Goal: Information Seeking & Learning: Learn about a topic

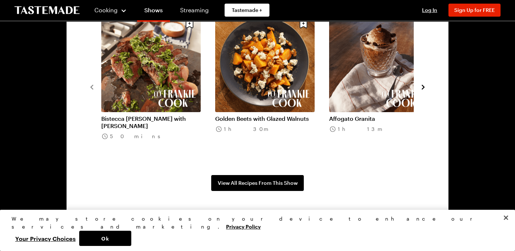
scroll to position [585, 0]
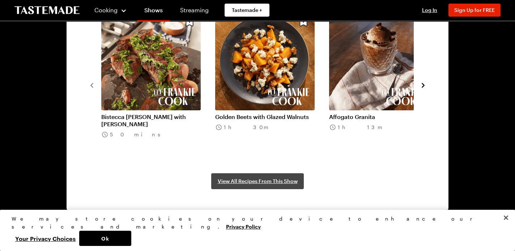
click at [245, 180] on span "View All Recipes From This Show" at bounding box center [258, 181] width 80 height 7
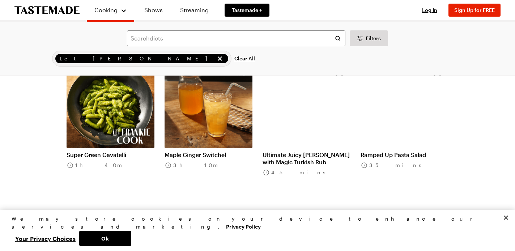
scroll to position [656, 0]
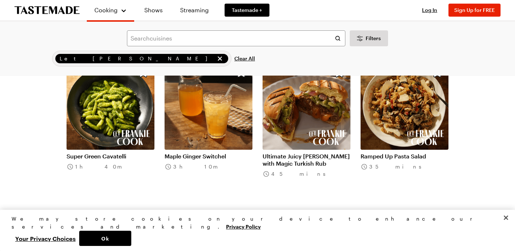
click at [276, 161] on link "Ultimate Juicy Lucy Burger with Magic Turkish Rub" at bounding box center [307, 160] width 88 height 14
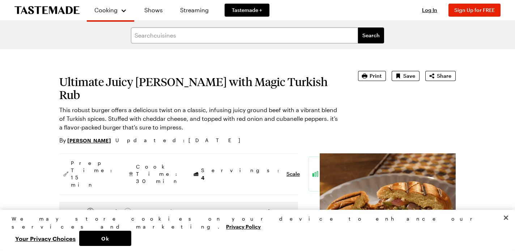
scroll to position [656, 0]
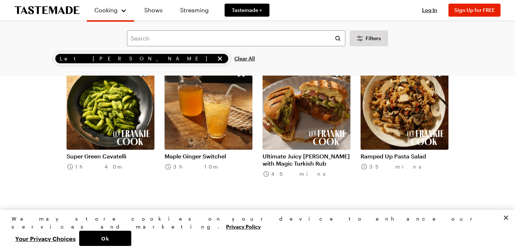
click at [381, 156] on link "Ramped Up Pasta Salad" at bounding box center [405, 156] width 88 height 7
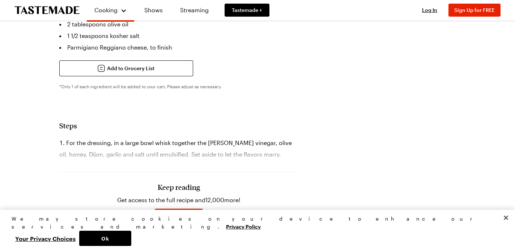
scroll to position [437, 0]
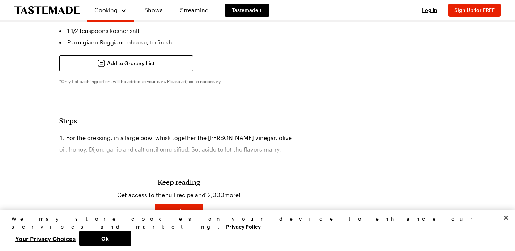
click at [94, 159] on div "Keep reading Get access to the full recipe and 12,000 more! Sign Up for Free Al…" at bounding box center [178, 192] width 239 height 101
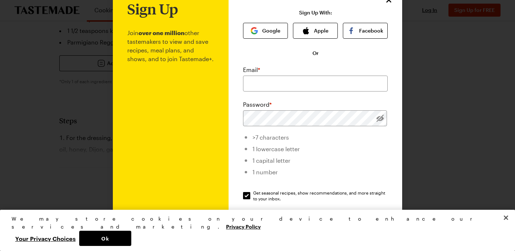
scroll to position [24, 0]
click at [258, 28] on button "Google" at bounding box center [265, 32] width 45 height 16
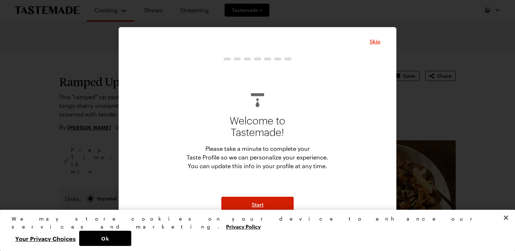
click at [247, 205] on button "Start" at bounding box center [257, 205] width 72 height 16
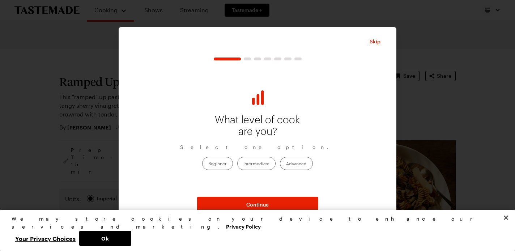
click at [250, 163] on label "Intermediate" at bounding box center [256, 163] width 38 height 13
click at [243, 164] on input "Intermediate" at bounding box center [243, 164] width 0 height 0
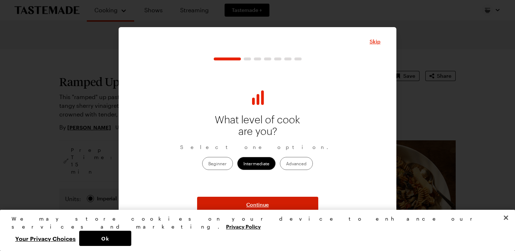
click at [251, 207] on span "Continue" at bounding box center [257, 204] width 22 height 7
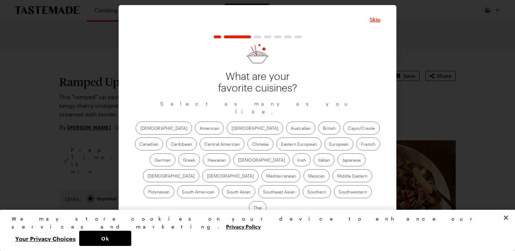
click at [267, 201] on label "Thai" at bounding box center [258, 207] width 18 height 13
click at [254, 208] on input "Thai" at bounding box center [254, 208] width 0 height 0
click at [334, 195] on label "Southwestern" at bounding box center [353, 191] width 38 height 13
click at [339, 192] on input "Southwestern" at bounding box center [339, 192] width 0 height 0
click at [195, 132] on label "American" at bounding box center [209, 128] width 29 height 13
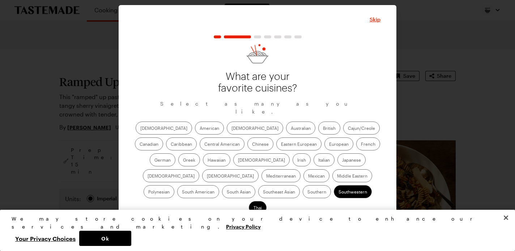
click at [200, 129] on input "American" at bounding box center [200, 129] width 0 height 0
click at [301, 169] on label "Mediterranean" at bounding box center [281, 175] width 39 height 13
click at [266, 177] on input "Mediterranean" at bounding box center [266, 177] width 0 height 0
click at [332, 178] on label "Middle Eastern" at bounding box center [352, 175] width 40 height 13
click at [337, 177] on Eastern "Middle Eastern" at bounding box center [337, 177] width 0 height 0
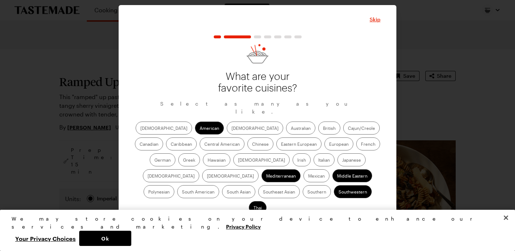
click at [303, 179] on label "Mexican" at bounding box center [316, 175] width 26 height 13
click at [308, 177] on input "Mexican" at bounding box center [308, 177] width 0 height 0
click at [233, 166] on label "Indian" at bounding box center [261, 159] width 56 height 13
click at [238, 161] on input "Indian" at bounding box center [238, 161] width 0 height 0
click at [314, 165] on label "Italian" at bounding box center [324, 159] width 21 height 13
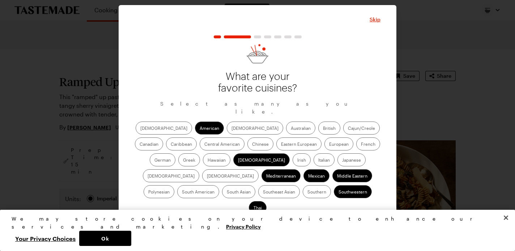
click at [318, 161] on input "Italian" at bounding box center [318, 161] width 0 height 0
click at [200, 153] on label "Greek" at bounding box center [189, 159] width 22 height 13
click at [183, 161] on input "Greek" at bounding box center [183, 161] width 0 height 0
click at [247, 143] on label "Chinese" at bounding box center [260, 143] width 26 height 13
click at [252, 145] on input "Chinese" at bounding box center [252, 145] width 0 height 0
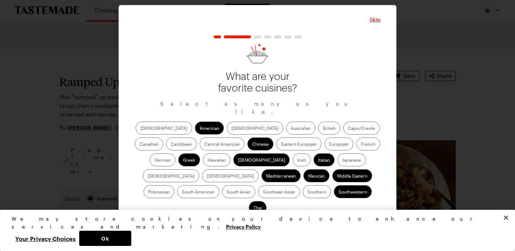
click at [251, 223] on span "Continue" at bounding box center [257, 226] width 22 height 7
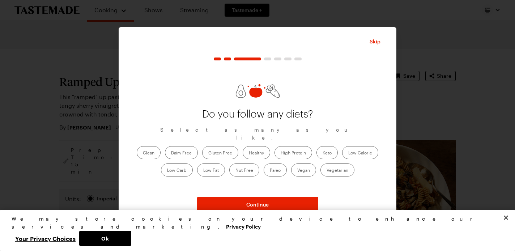
click at [146, 148] on label "Clean" at bounding box center [149, 152] width 24 height 13
click at [143, 153] on input "Clean" at bounding box center [143, 153] width 0 height 0
click at [177, 167] on label "Low Carb" at bounding box center [177, 169] width 32 height 13
click at [167, 171] on Carb "Low Carb" at bounding box center [167, 171] width 0 height 0
click at [175, 166] on label "Low Carb" at bounding box center [177, 169] width 32 height 13
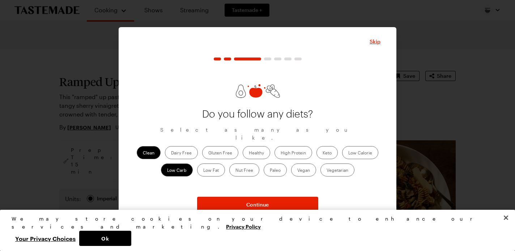
click at [167, 171] on Carb "Low Carb" at bounding box center [167, 171] width 0 height 0
click at [147, 148] on label "Clean" at bounding box center [149, 152] width 24 height 13
click at [143, 153] on input "Clean" at bounding box center [143, 153] width 0 height 0
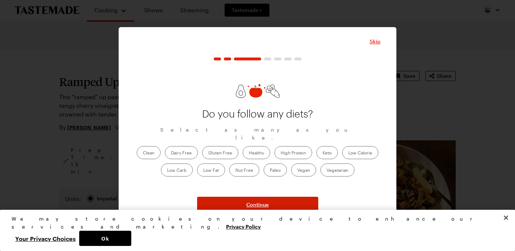
click at [259, 202] on span "Continue" at bounding box center [257, 204] width 22 height 7
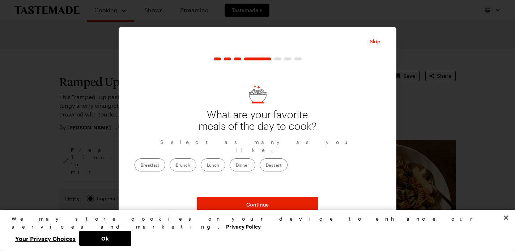
click at [255, 161] on label "Dinner" at bounding box center [243, 164] width 26 height 13
click at [236, 166] on input "Dinner" at bounding box center [236, 166] width 0 height 0
click at [272, 205] on button "Continue" at bounding box center [257, 205] width 121 height 16
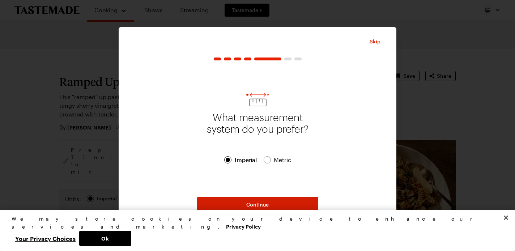
click at [251, 203] on span "Continue" at bounding box center [257, 204] width 22 height 7
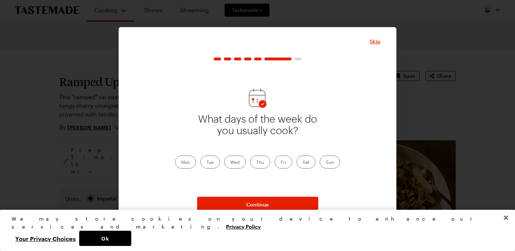
click at [328, 163] on label "Sun" at bounding box center [330, 162] width 20 height 13
click at [326, 163] on input "Sun" at bounding box center [326, 163] width 0 height 0
click at [186, 160] on label "Mon" at bounding box center [185, 162] width 21 height 13
click at [181, 163] on input "Mon" at bounding box center [181, 163] width 0 height 0
click at [213, 157] on label "Tue" at bounding box center [210, 162] width 20 height 13
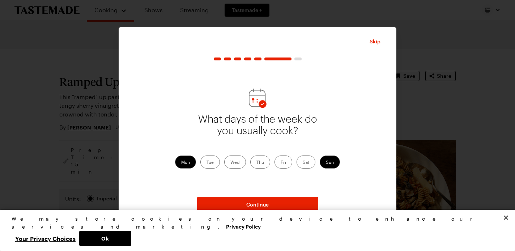
click at [207, 163] on input "Tue" at bounding box center [207, 163] width 0 height 0
click at [231, 156] on label "Wed" at bounding box center [235, 162] width 22 height 13
click at [230, 163] on input "Wed" at bounding box center [230, 163] width 0 height 0
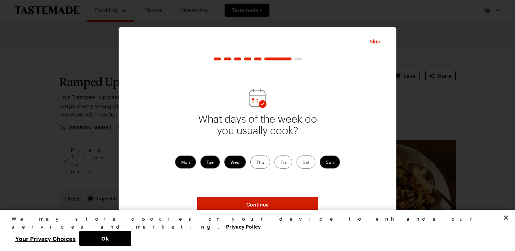
click at [254, 206] on span "Continue" at bounding box center [257, 204] width 22 height 7
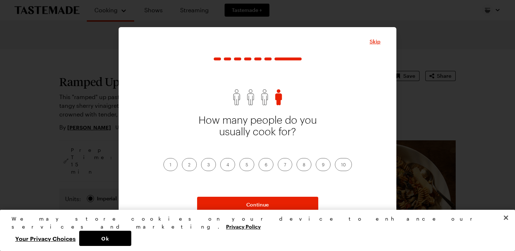
click at [167, 160] on label "1" at bounding box center [170, 164] width 14 height 13
click at [170, 165] on input "1" at bounding box center [170, 165] width 0 height 0
click at [258, 202] on span "Continue" at bounding box center [257, 204] width 22 height 7
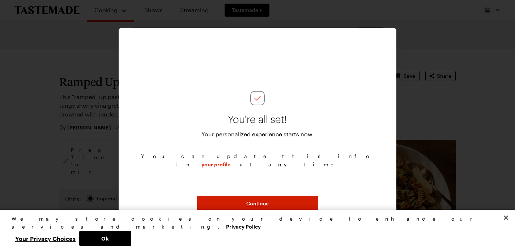
click at [262, 204] on span "Continue" at bounding box center [257, 203] width 22 height 7
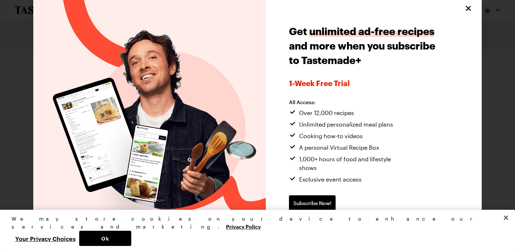
scroll to position [4, 0]
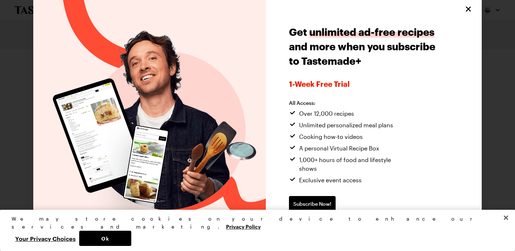
click at [309, 224] on span "Continue without subscribing" at bounding box center [326, 227] width 74 height 7
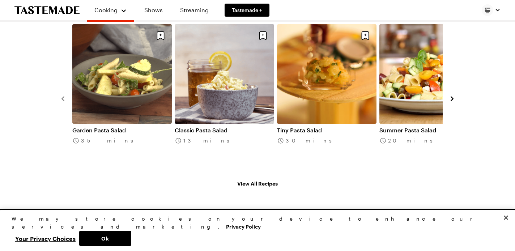
scroll to position [1068, 0]
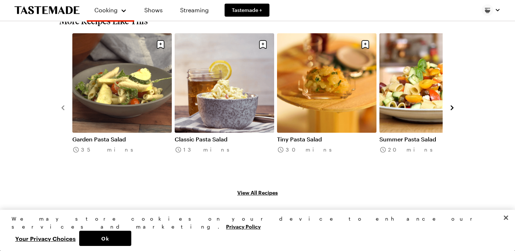
click at [451, 111] on icon "navigate to next item" at bounding box center [451, 107] width 7 height 7
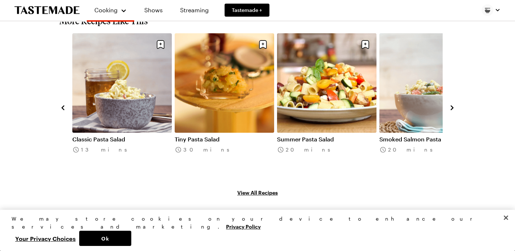
click at [338, 136] on link "Summer Pasta Salad" at bounding box center [326, 139] width 99 height 7
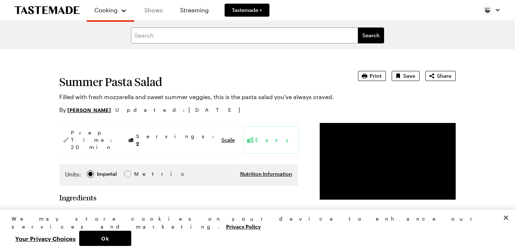
click at [152, 9] on link "Shows" at bounding box center [153, 10] width 33 height 20
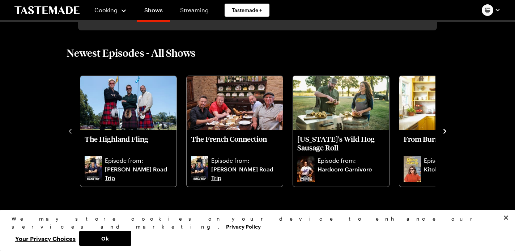
scroll to position [175, 0]
click at [445, 132] on icon "navigate to next item" at bounding box center [444, 131] width 3 height 5
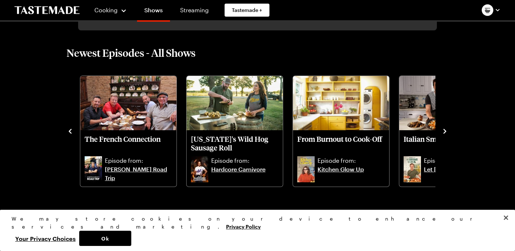
click at [448, 132] on icon "navigate to next item" at bounding box center [444, 131] width 7 height 7
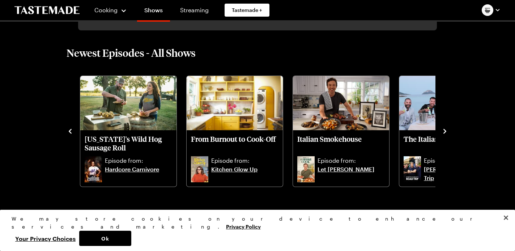
click at [443, 132] on icon "navigate to next item" at bounding box center [444, 131] width 7 height 7
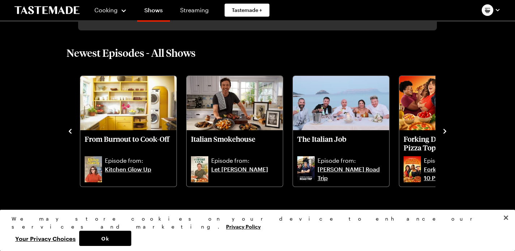
click at [445, 130] on icon "navigate to next item" at bounding box center [444, 131] width 3 height 5
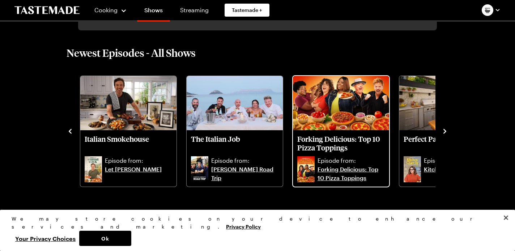
click at [333, 167] on link "Forking Delicious: Top 10 Pizza Toppings" at bounding box center [351, 173] width 67 height 17
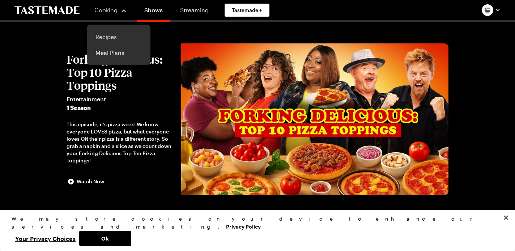
click at [104, 36] on link "Recipes" at bounding box center [118, 37] width 55 height 16
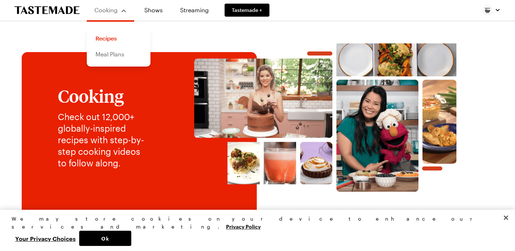
click at [107, 54] on link "Meal Plans" at bounding box center [118, 54] width 55 height 16
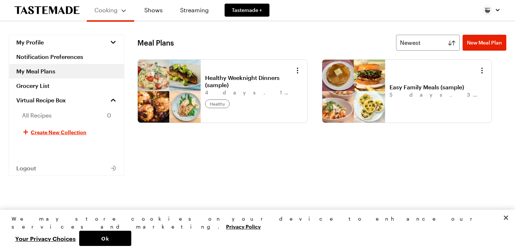
click at [220, 80] on link "Healthy Weeknight Dinners (sample)" at bounding box center [250, 81] width 90 height 14
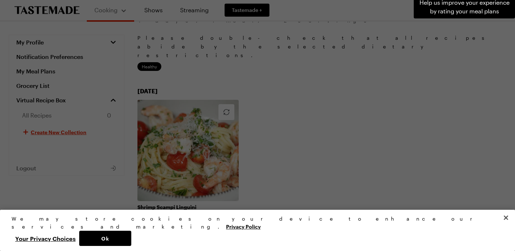
scroll to position [51, 0]
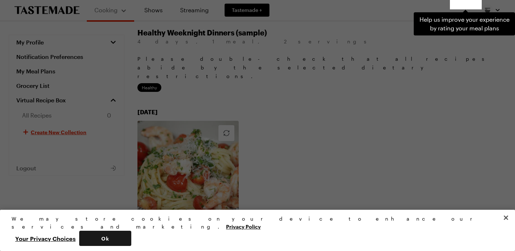
click at [131, 235] on button "Ok" at bounding box center [105, 238] width 52 height 15
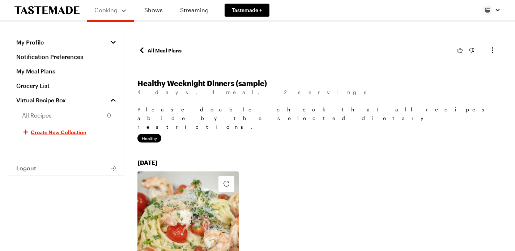
scroll to position [0, 0]
click at [161, 50] on link "All Meal Plans" at bounding box center [159, 50] width 44 height 9
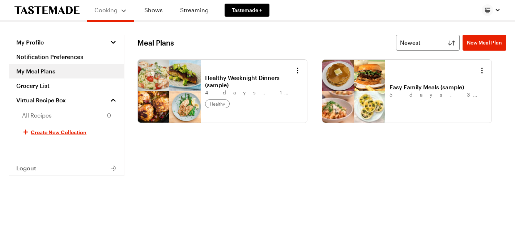
click at [419, 87] on link "Easy Family Meals (sample)" at bounding box center [435, 87] width 90 height 7
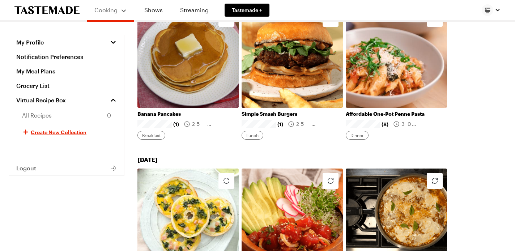
scroll to position [122, 0]
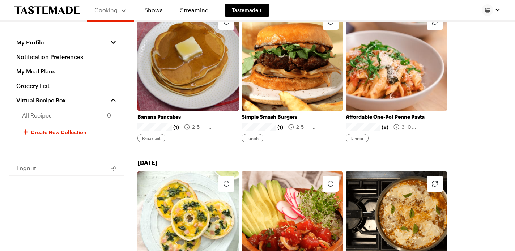
click at [163, 116] on link "Banana Pancakes" at bounding box center [187, 117] width 101 height 7
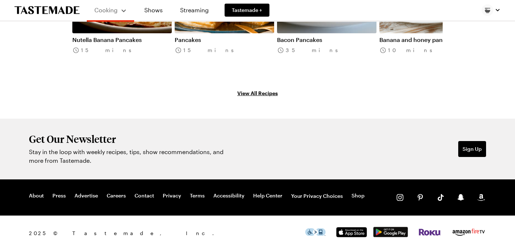
scroll to position [982, 0]
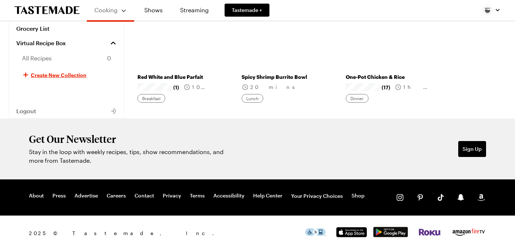
scroll to position [122, 0]
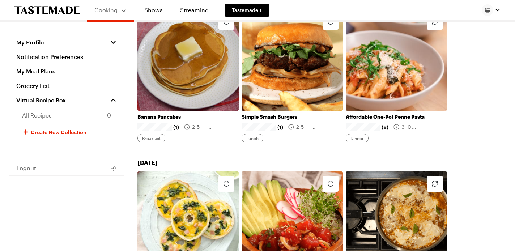
click at [276, 116] on link "Simple Smash Burgers" at bounding box center [292, 117] width 101 height 7
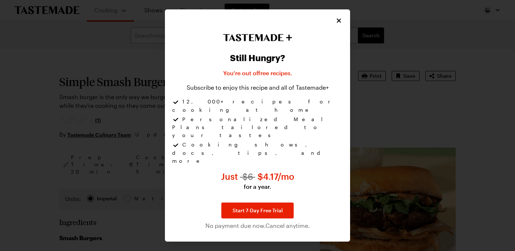
type textarea "x"
click at [338, 24] on icon "Close" at bounding box center [338, 20] width 7 height 7
